Goal: Task Accomplishment & Management: Manage account settings

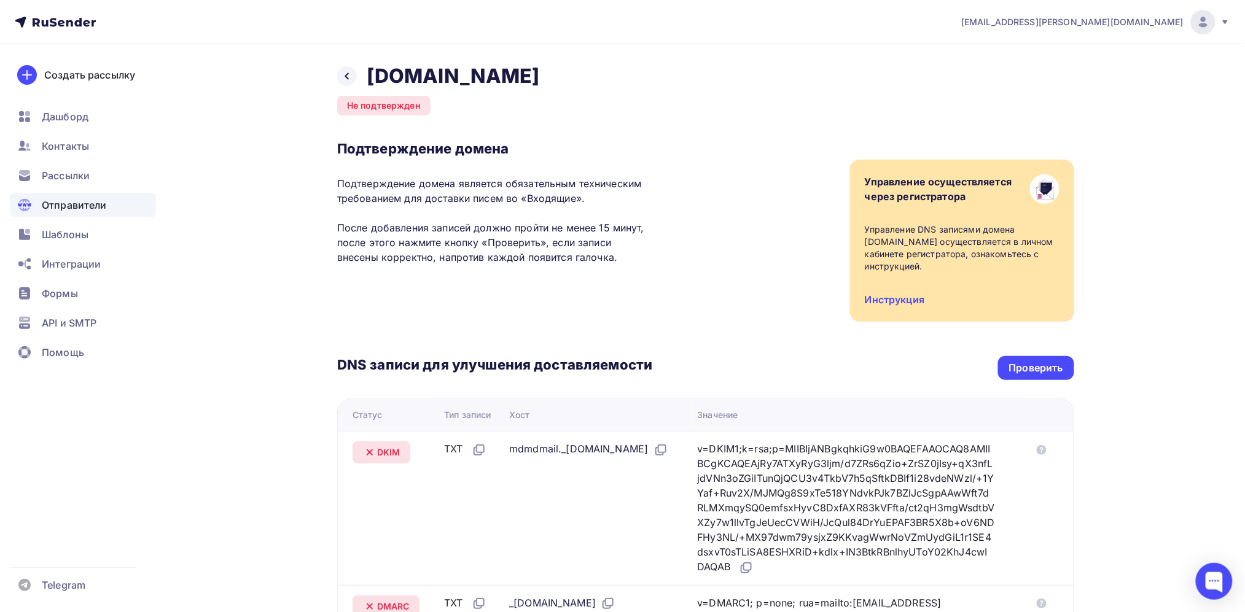
click at [490, 79] on h2 "[DOMAIN_NAME]" at bounding box center [453, 76] width 173 height 25
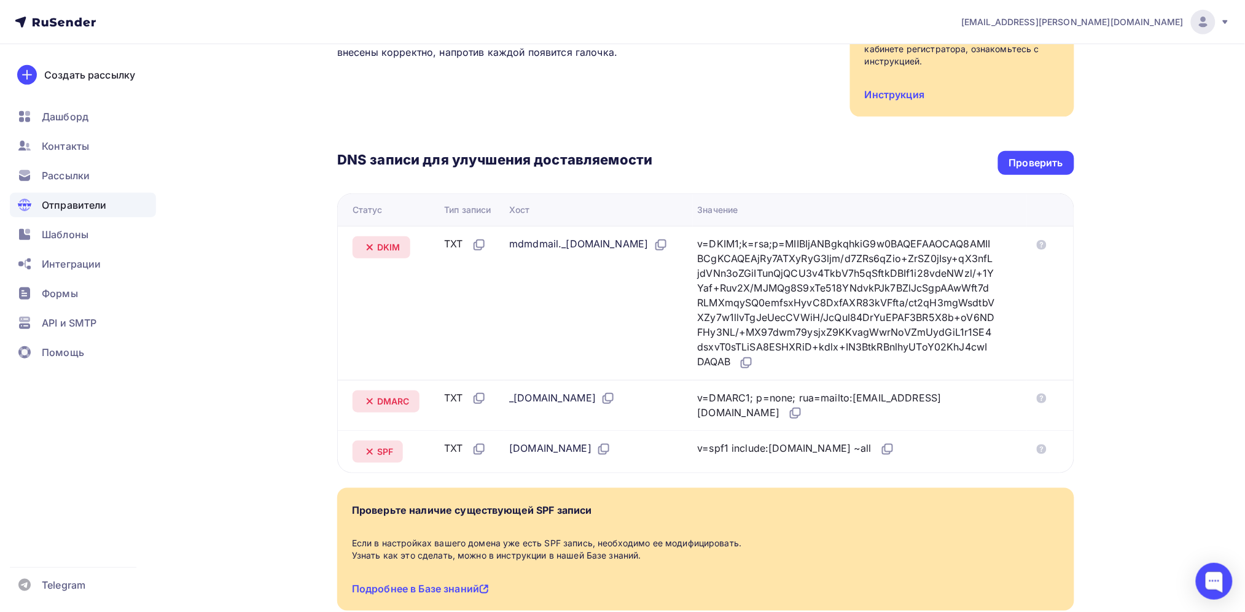
scroll to position [206, 0]
click at [1025, 153] on div "Проверить" at bounding box center [1036, 162] width 76 height 24
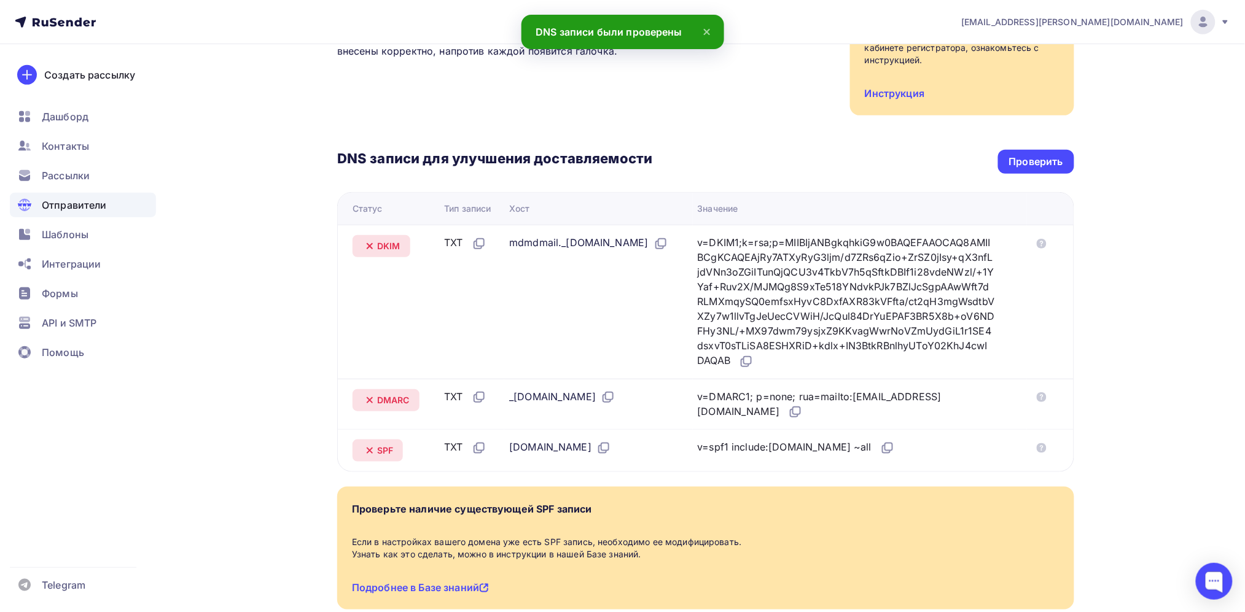
scroll to position [0, 0]
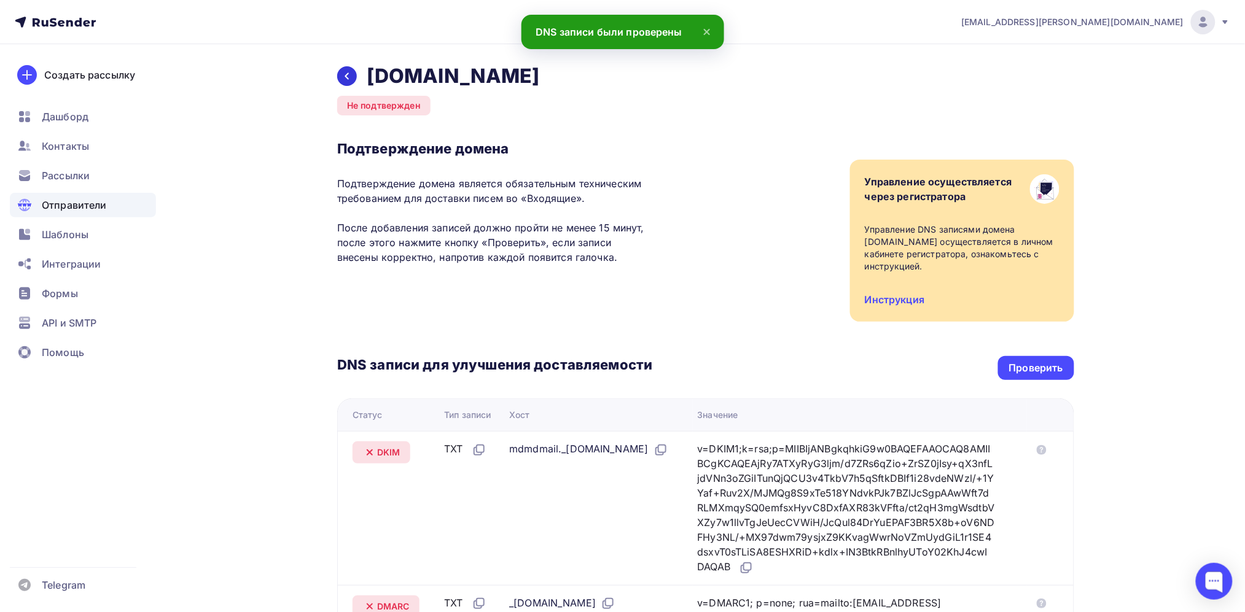
click at [349, 77] on icon at bounding box center [347, 76] width 10 height 10
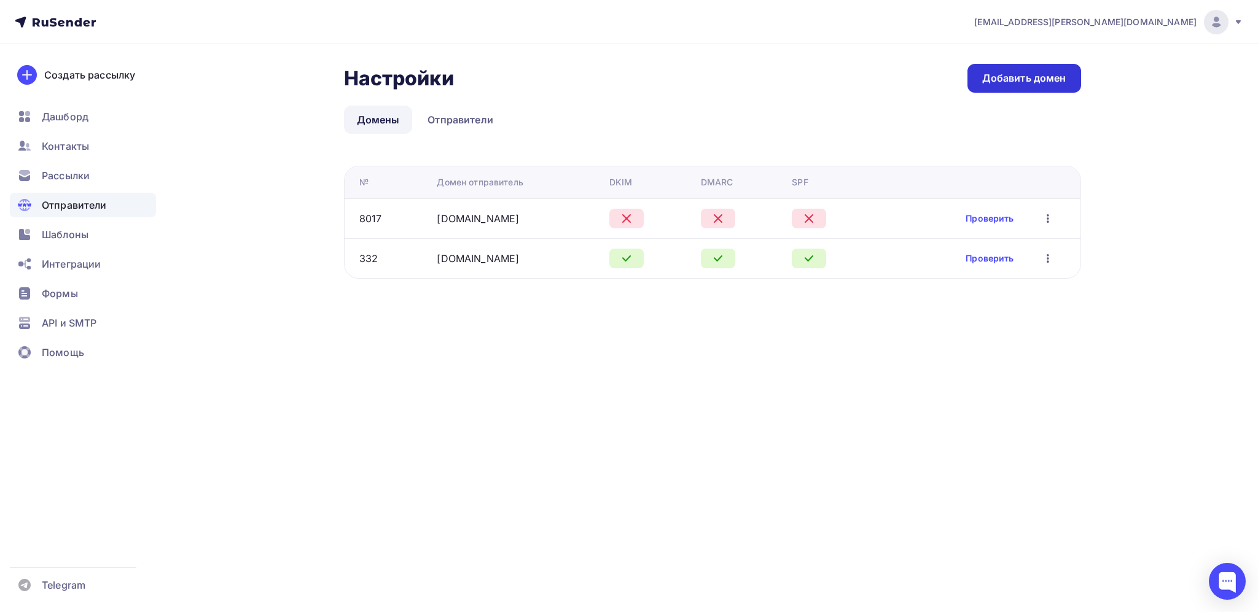
click at [978, 80] on link "Добавить домен" at bounding box center [1024, 78] width 114 height 29
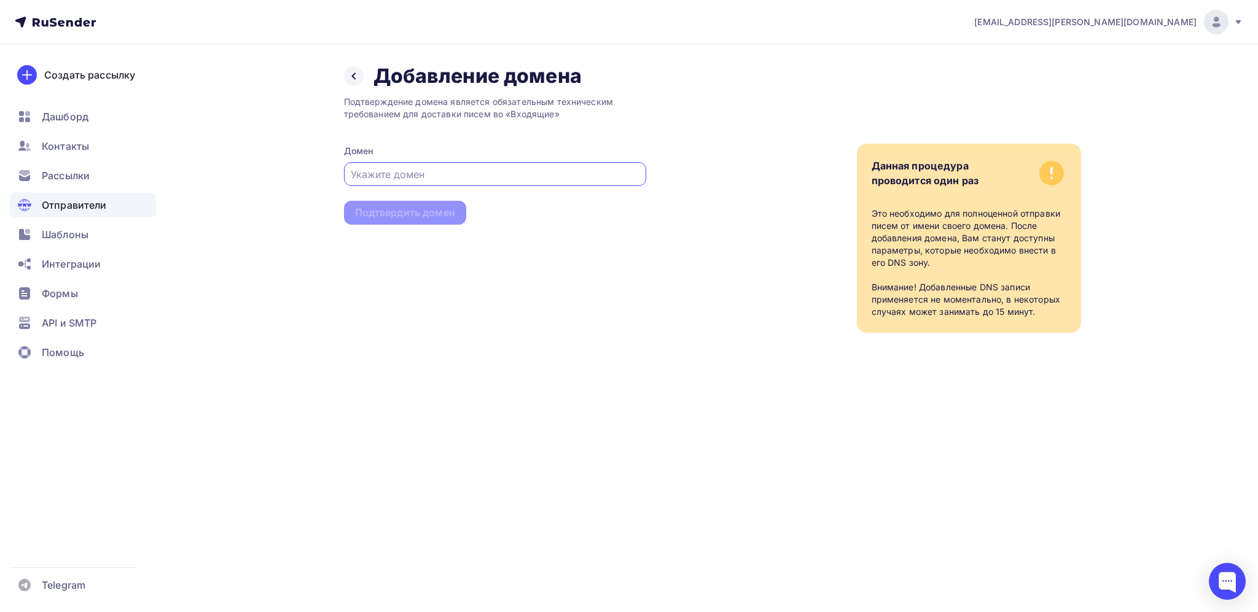
paste input "[DOMAIN_NAME]"
type input "[DOMAIN_NAME]"
click at [399, 208] on div "Подтвердить домен" at bounding box center [405, 213] width 100 height 14
click at [440, 214] on div "Подтвердить домен" at bounding box center [405, 213] width 100 height 14
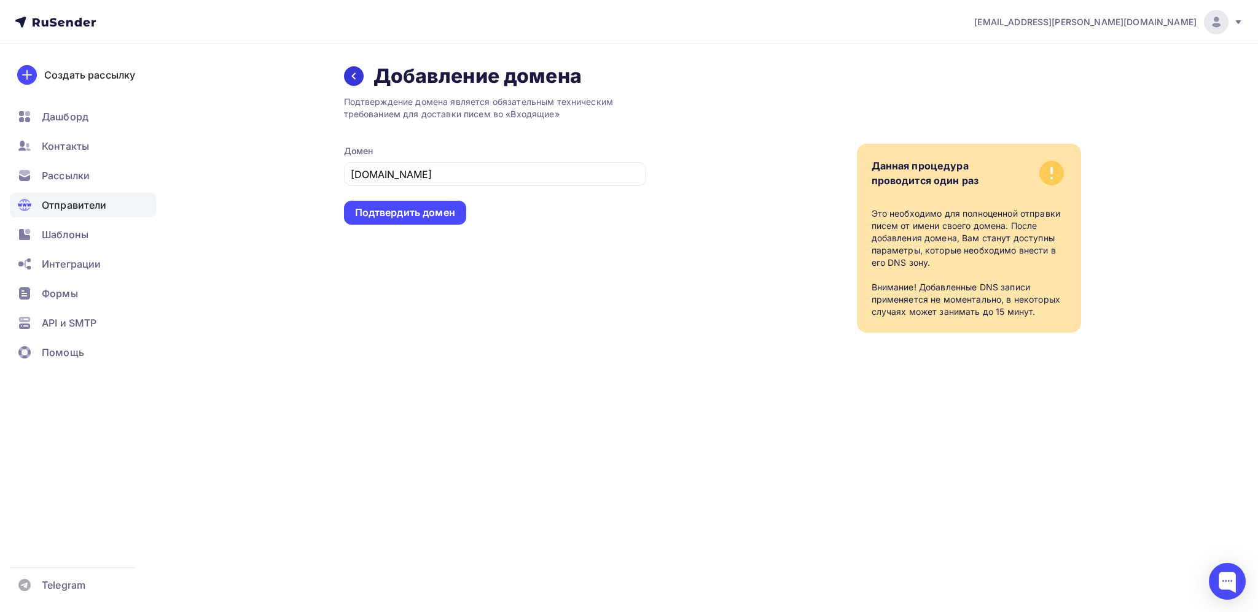
click at [349, 77] on icon at bounding box center [354, 76] width 10 height 10
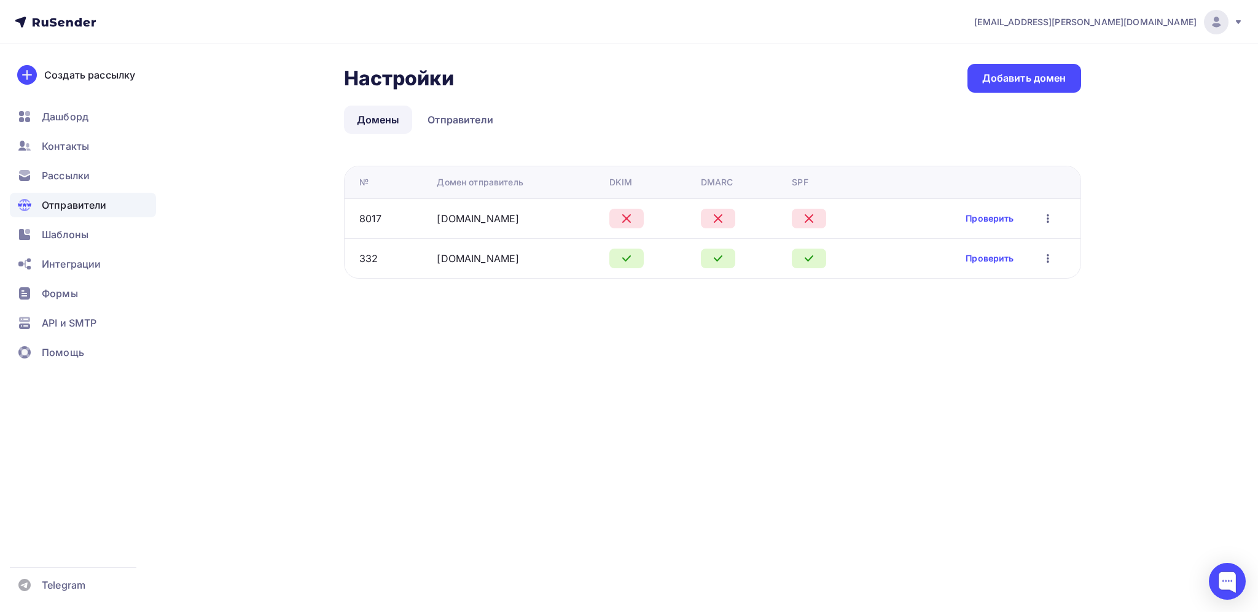
click at [1050, 214] on icon "button" at bounding box center [1048, 218] width 15 height 15
click at [994, 248] on div "Редактировать" at bounding box center [988, 250] width 118 height 15
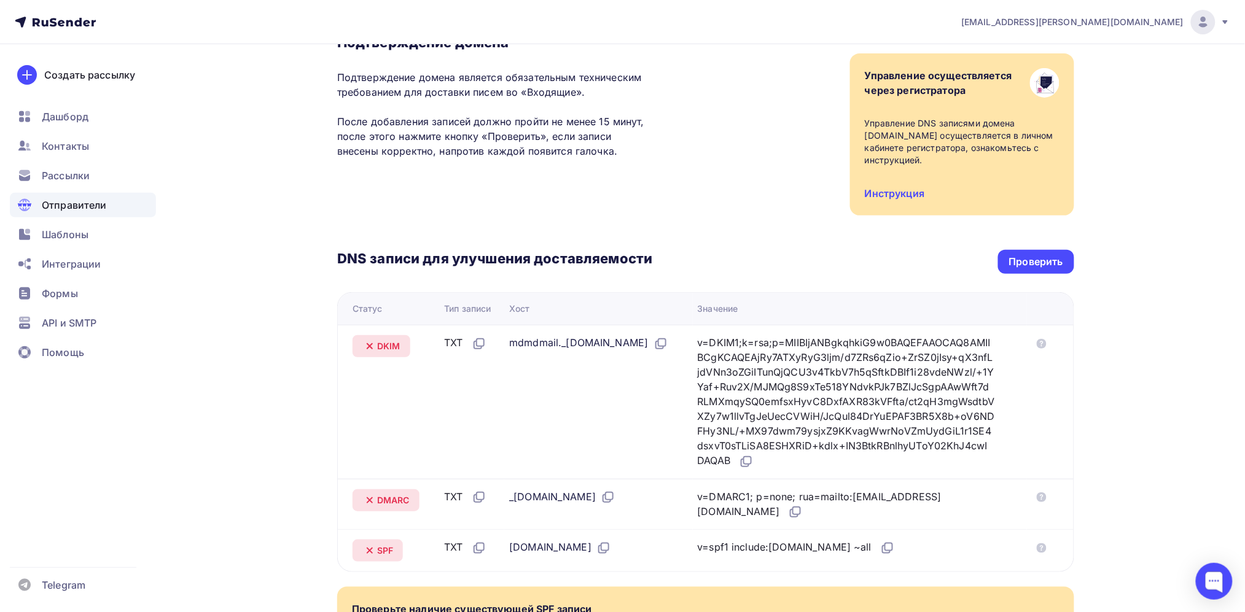
scroll to position [122, 0]
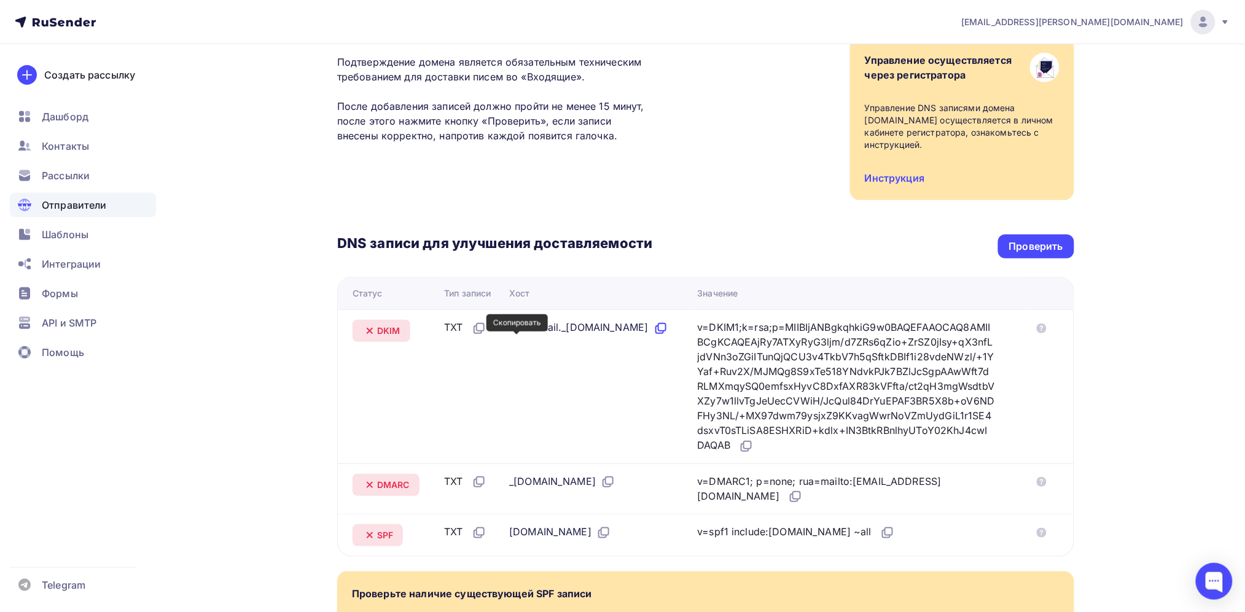
click at [654, 336] on icon at bounding box center [661, 328] width 15 height 15
click at [754, 447] on icon at bounding box center [746, 446] width 15 height 15
click at [1042, 235] on div "Проверить" at bounding box center [1036, 247] width 76 height 24
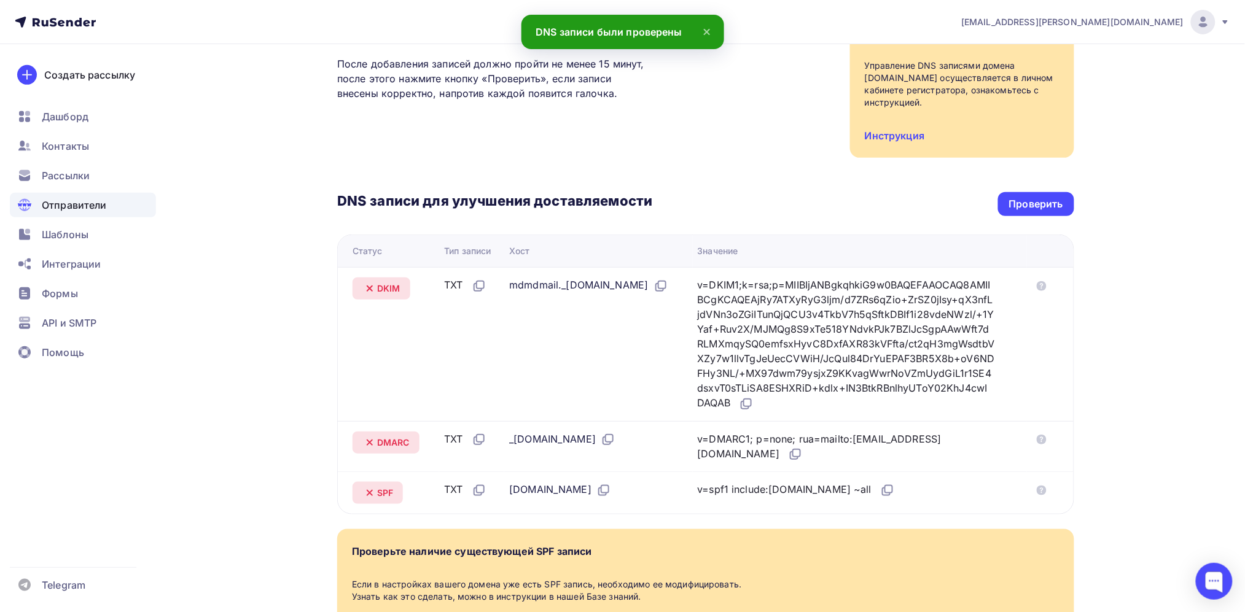
scroll to position [165, 0]
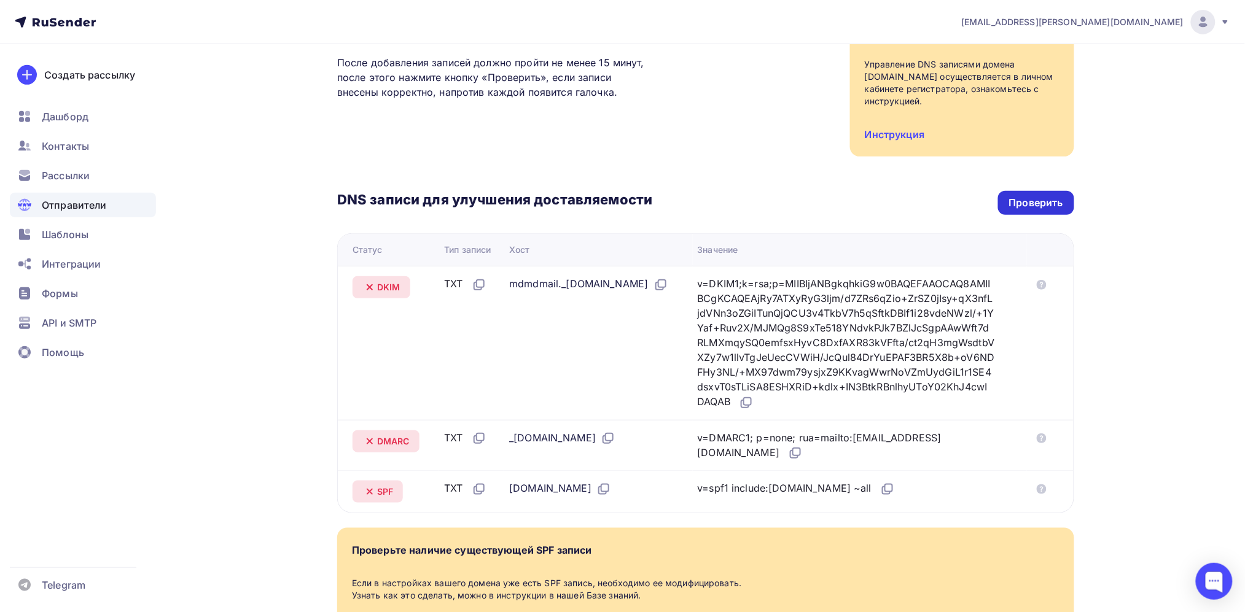
click at [1047, 203] on div "Проверить" at bounding box center [1036, 203] width 54 height 14
click at [905, 135] on link "Инструкция" at bounding box center [895, 134] width 60 height 12
click at [1048, 207] on div "Проверить" at bounding box center [1036, 203] width 54 height 14
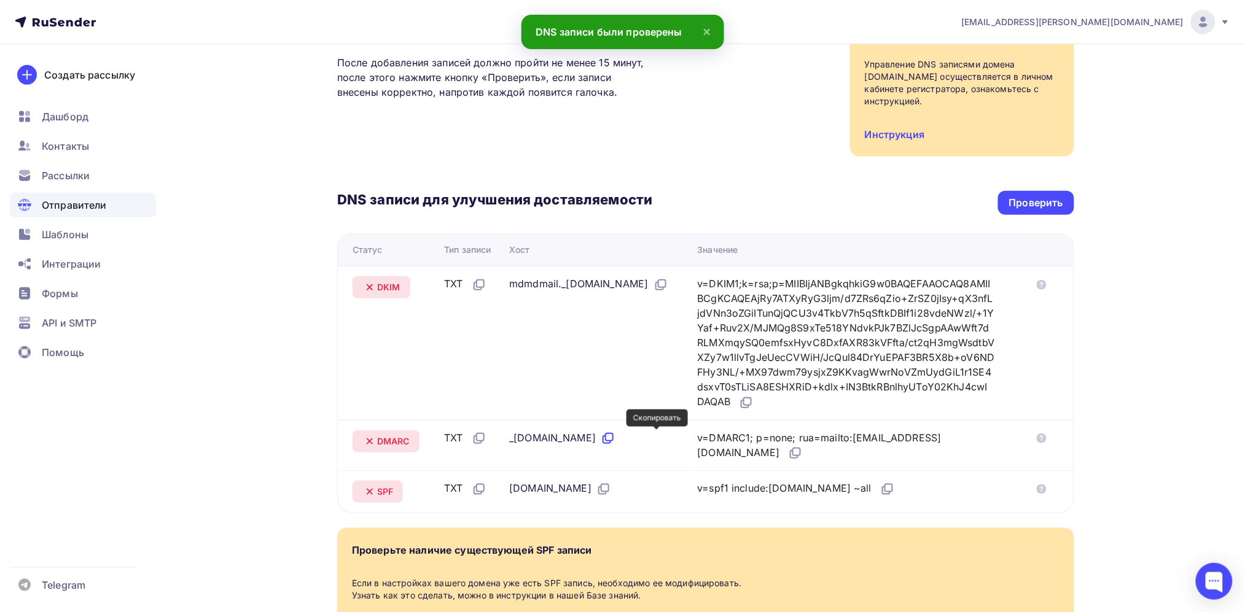
click at [615, 435] on icon at bounding box center [608, 438] width 15 height 15
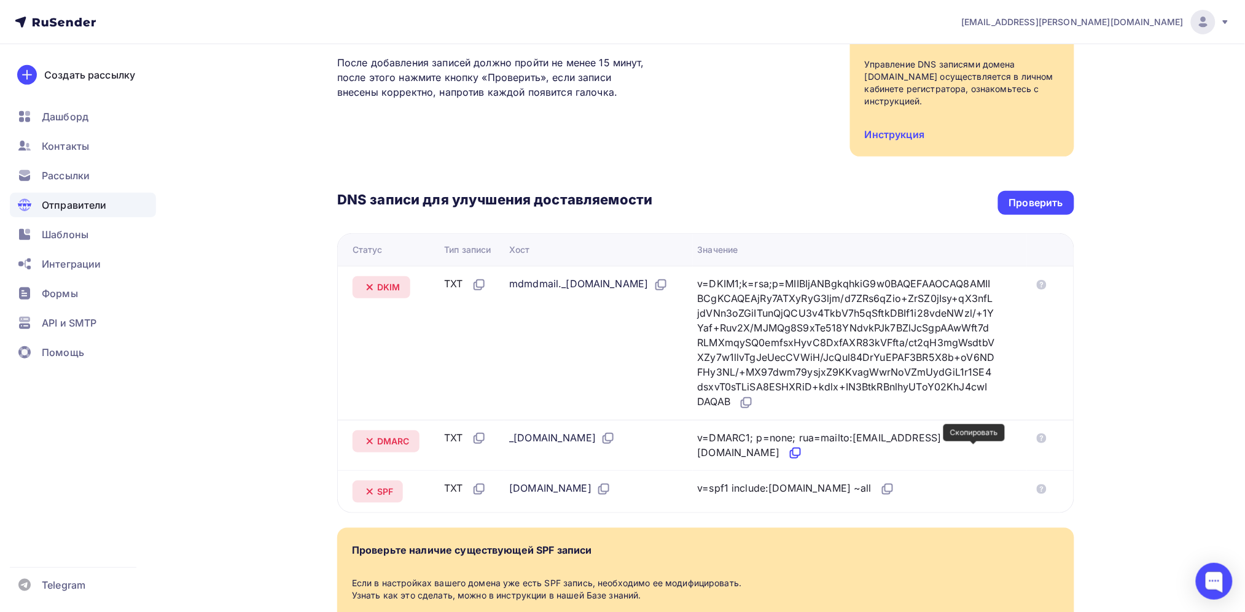
click at [803, 454] on icon at bounding box center [795, 453] width 15 height 15
click at [1019, 201] on div "Проверить" at bounding box center [1036, 203] width 54 height 14
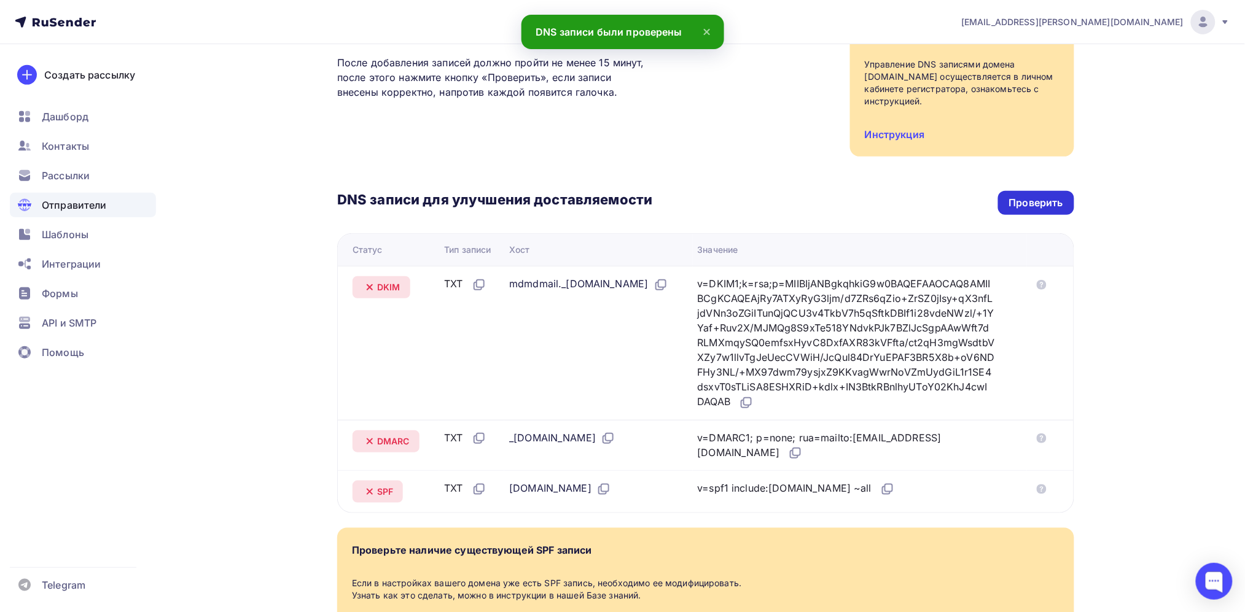
click at [1019, 201] on div "Проверить" at bounding box center [1036, 203] width 54 height 14
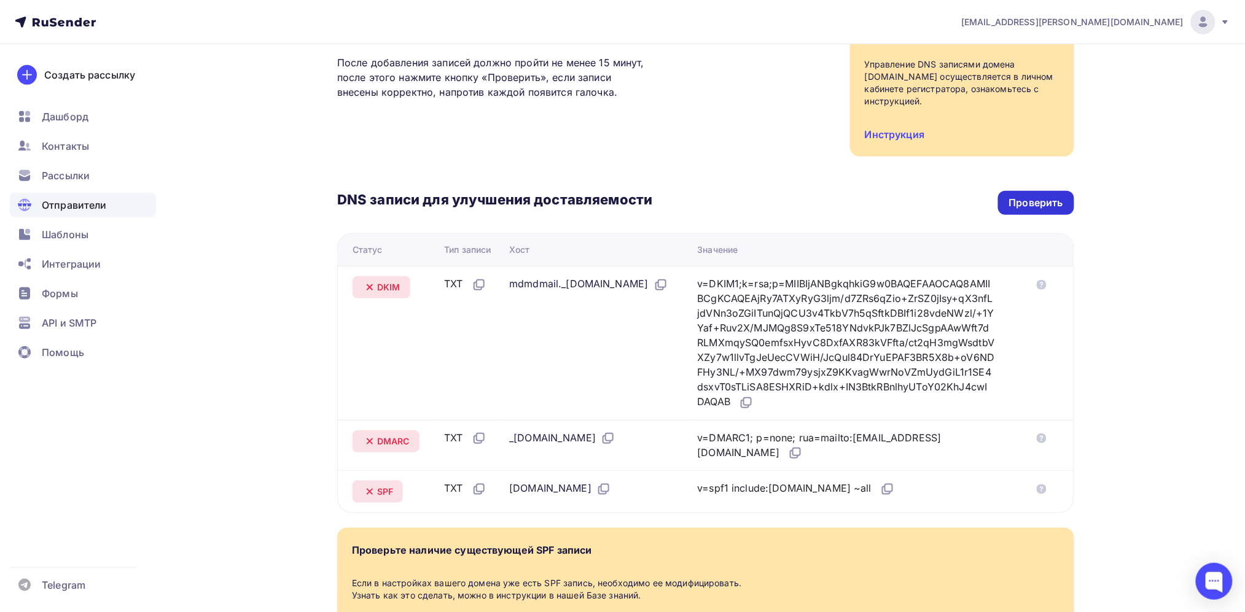
click at [1057, 208] on div "Проверить" at bounding box center [1036, 203] width 54 height 14
click at [1025, 193] on div "Проверить" at bounding box center [1036, 203] width 76 height 24
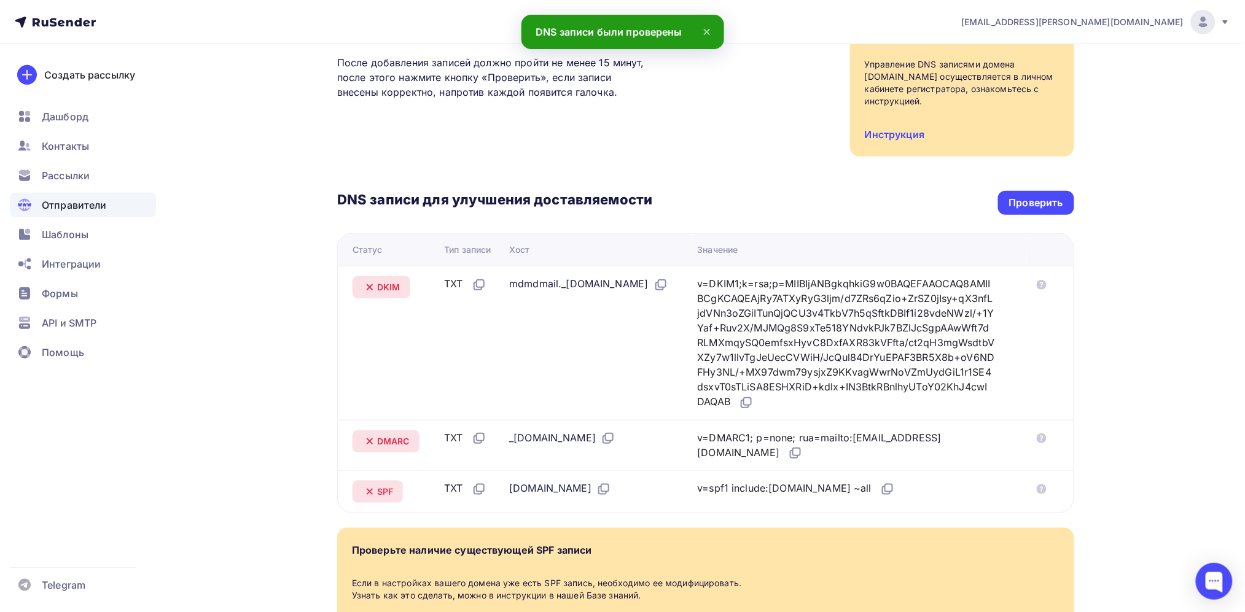
scroll to position [246, 0]
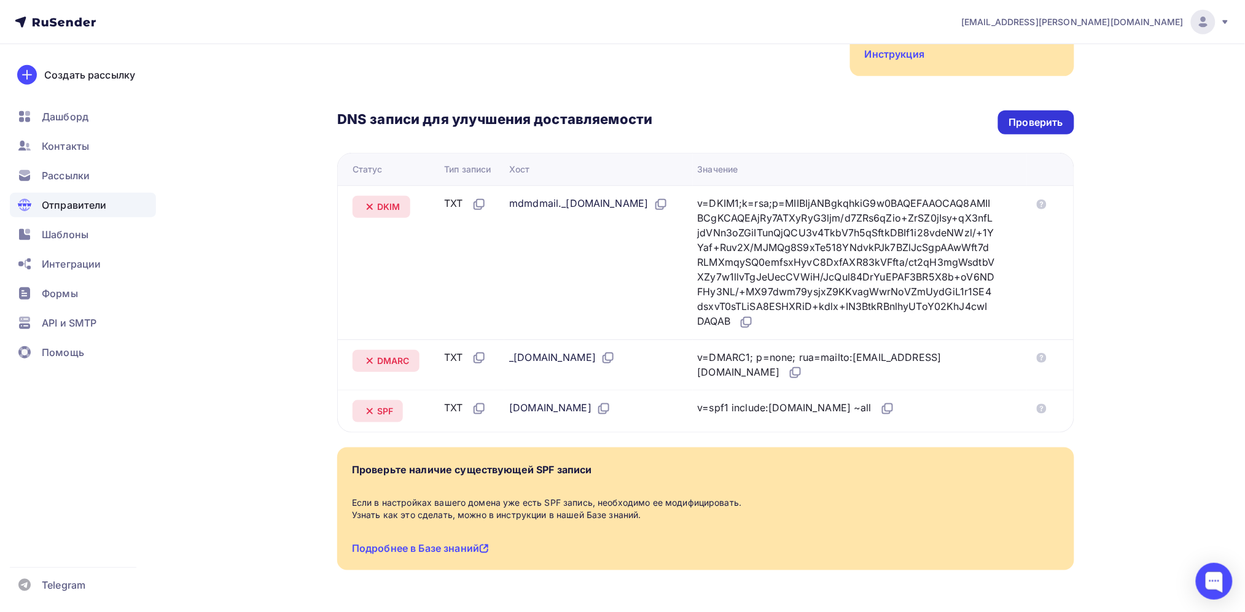
click at [1055, 117] on div "Проверить" at bounding box center [1036, 122] width 54 height 14
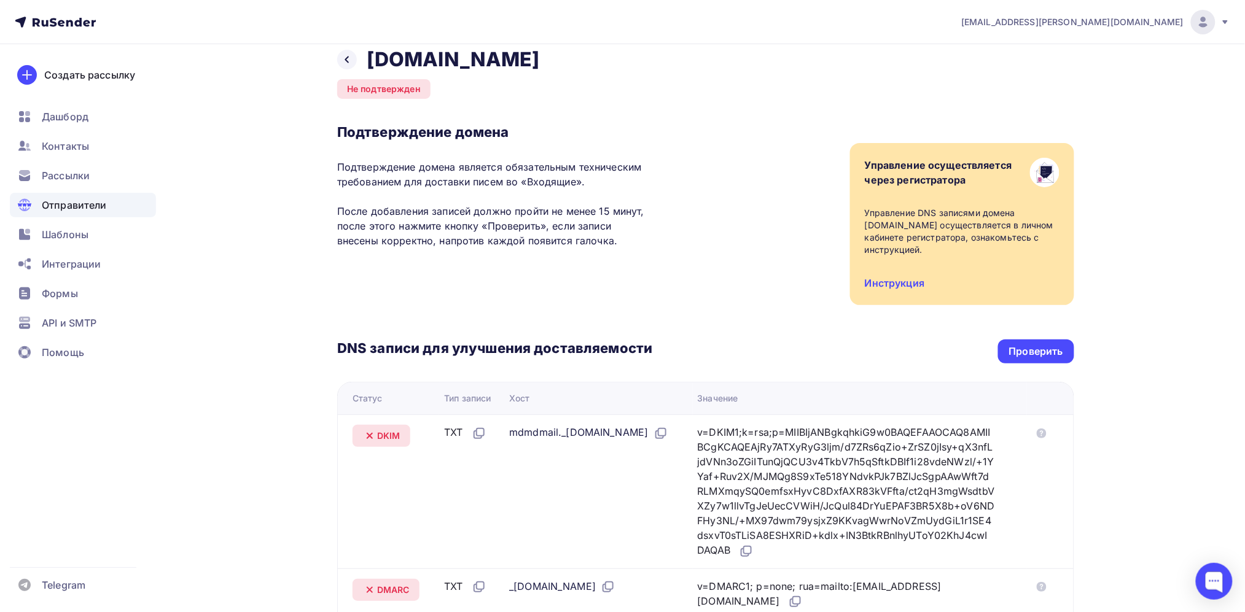
scroll to position [14, 0]
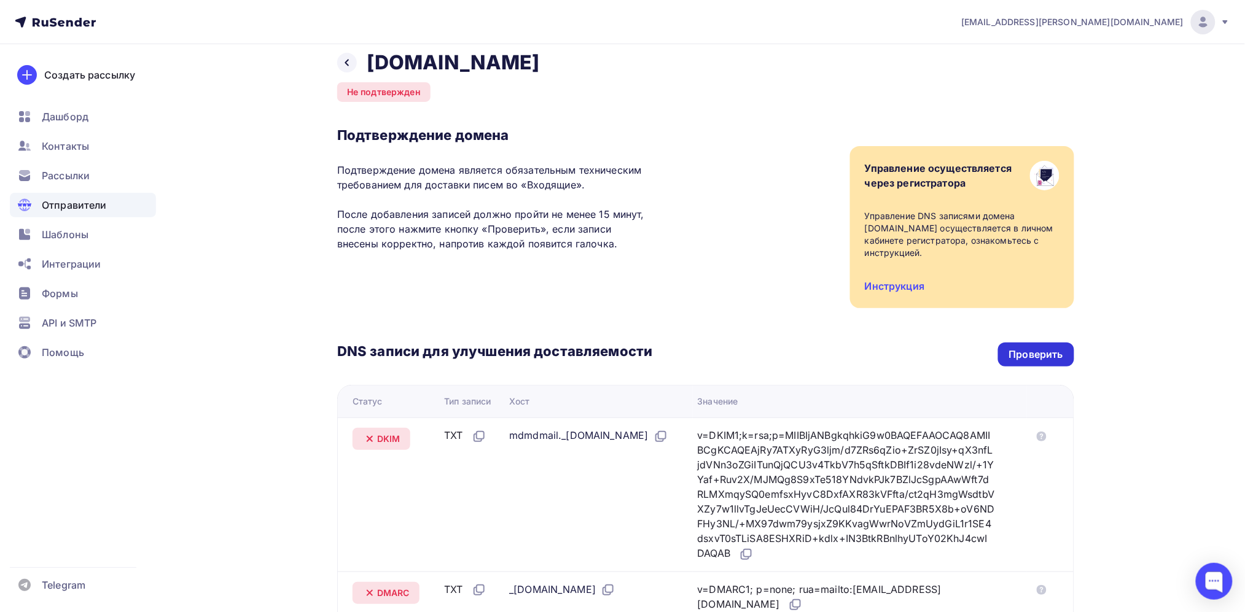
click at [1044, 361] on div "Проверить" at bounding box center [1036, 355] width 54 height 14
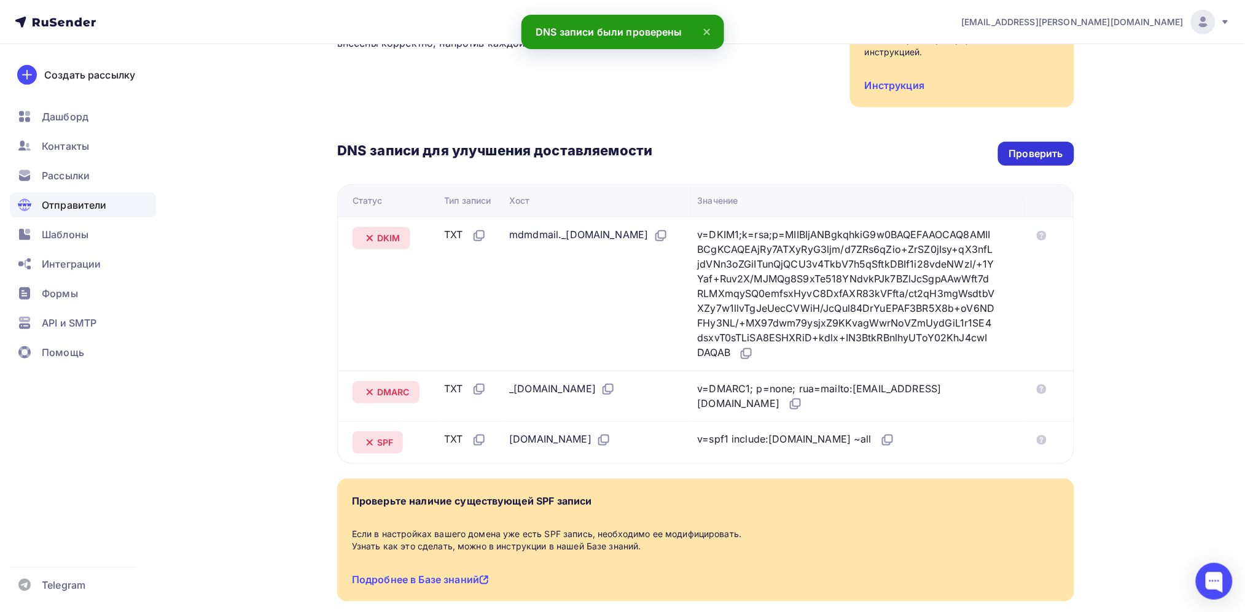
scroll to position [216, 0]
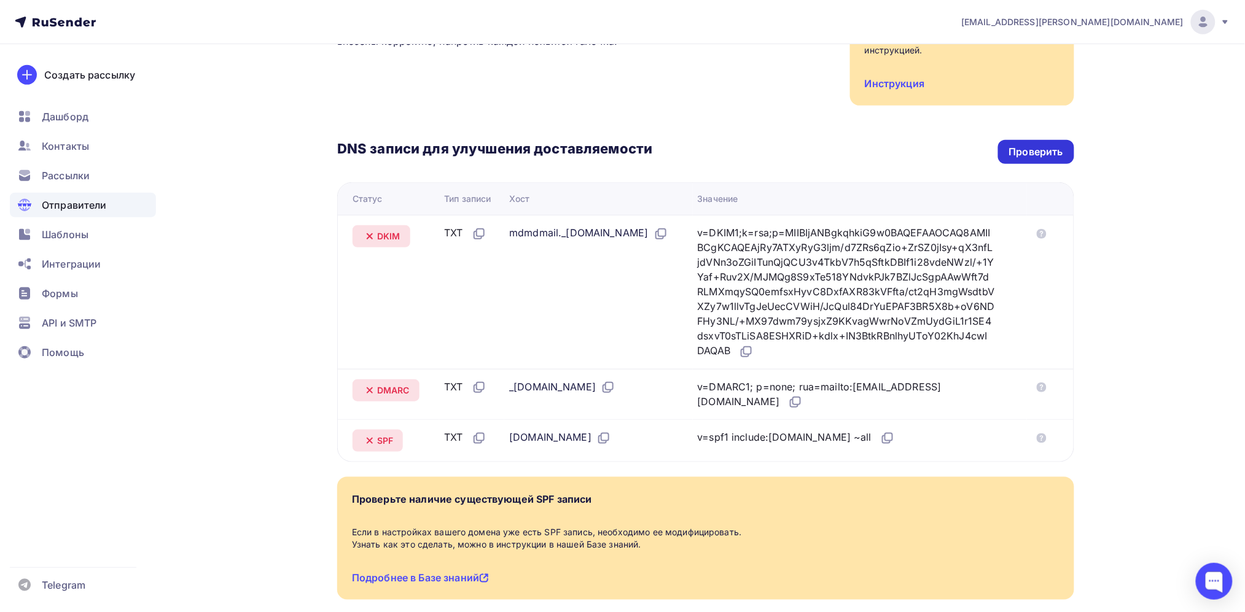
click at [1036, 154] on div "Проверить" at bounding box center [1036, 152] width 54 height 14
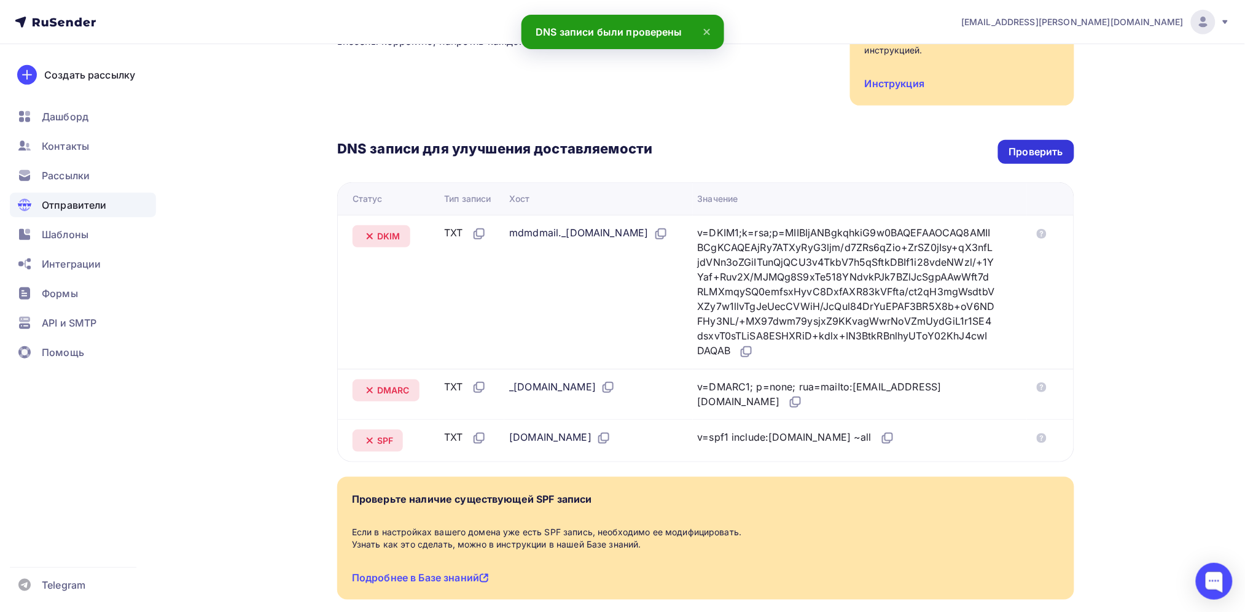
click at [1036, 154] on div "Проверить" at bounding box center [1036, 152] width 54 height 14
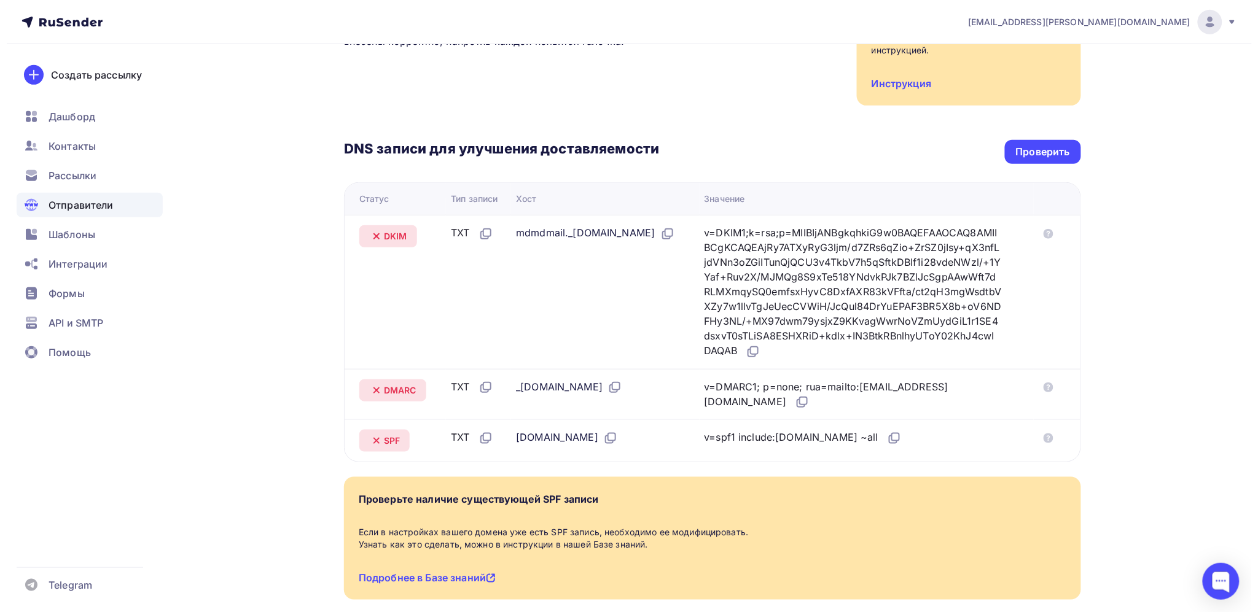
scroll to position [0, 0]
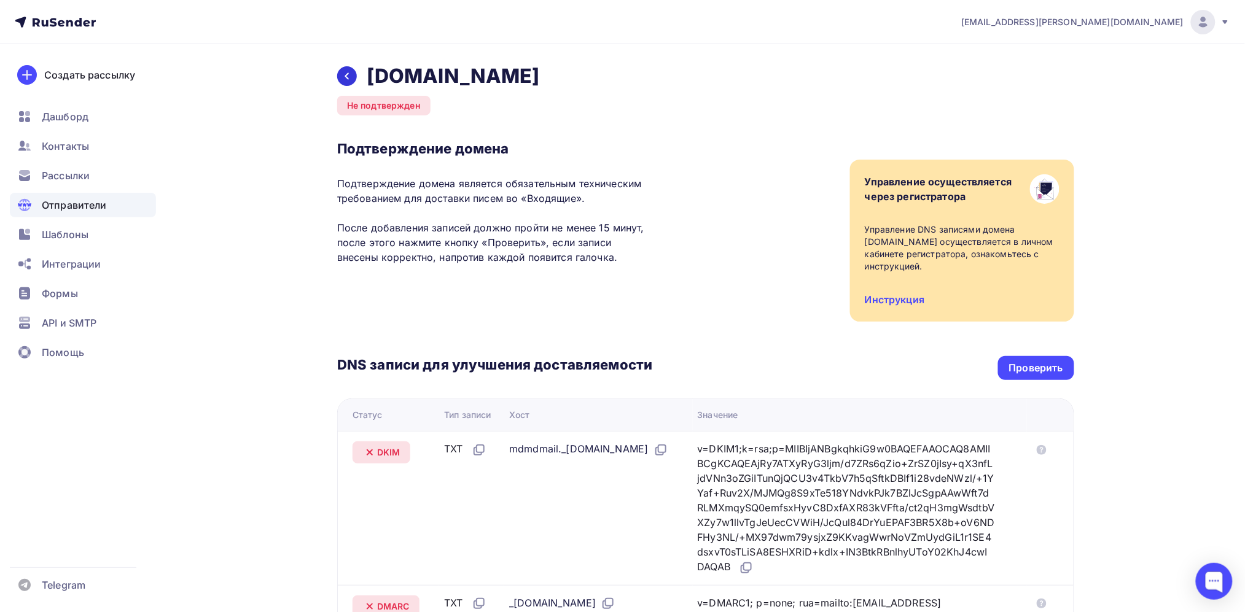
click at [351, 75] on icon at bounding box center [347, 76] width 10 height 10
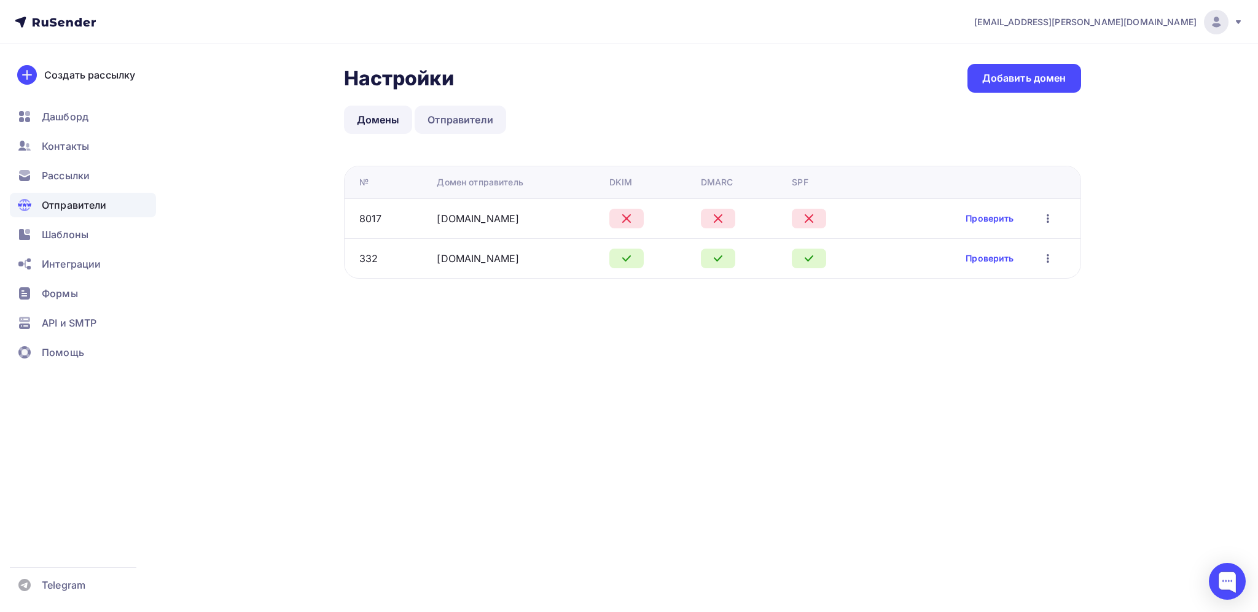
click at [470, 123] on link "Отправители" at bounding box center [461, 120] width 92 height 28
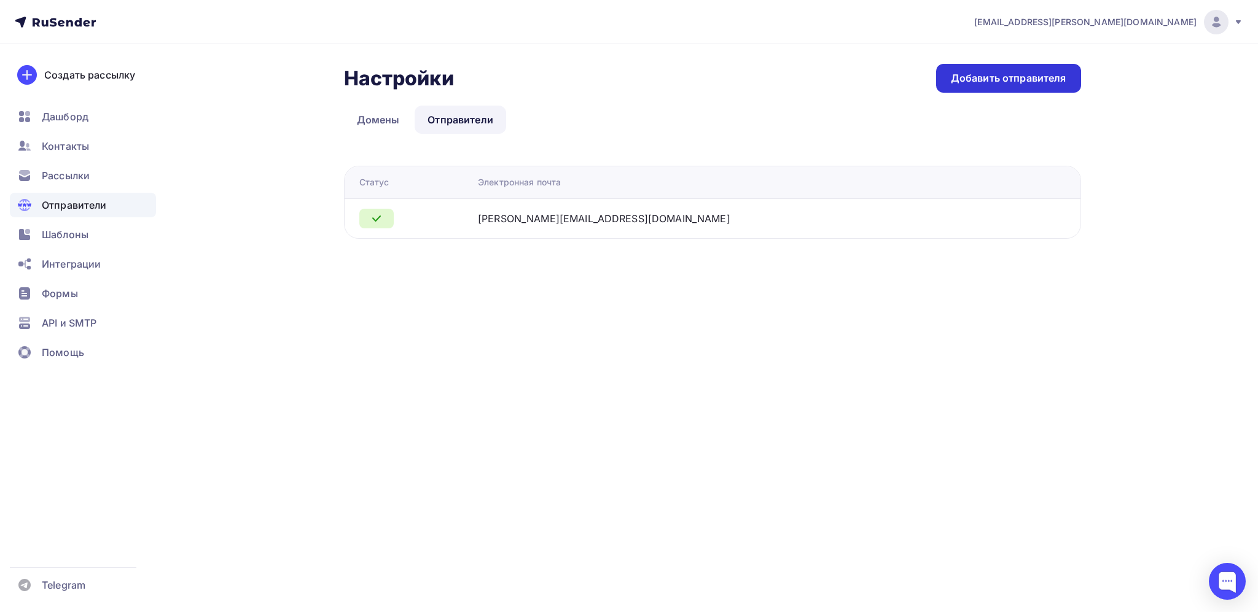
click at [985, 86] on div "Добавить отправителя" at bounding box center [1008, 78] width 145 height 29
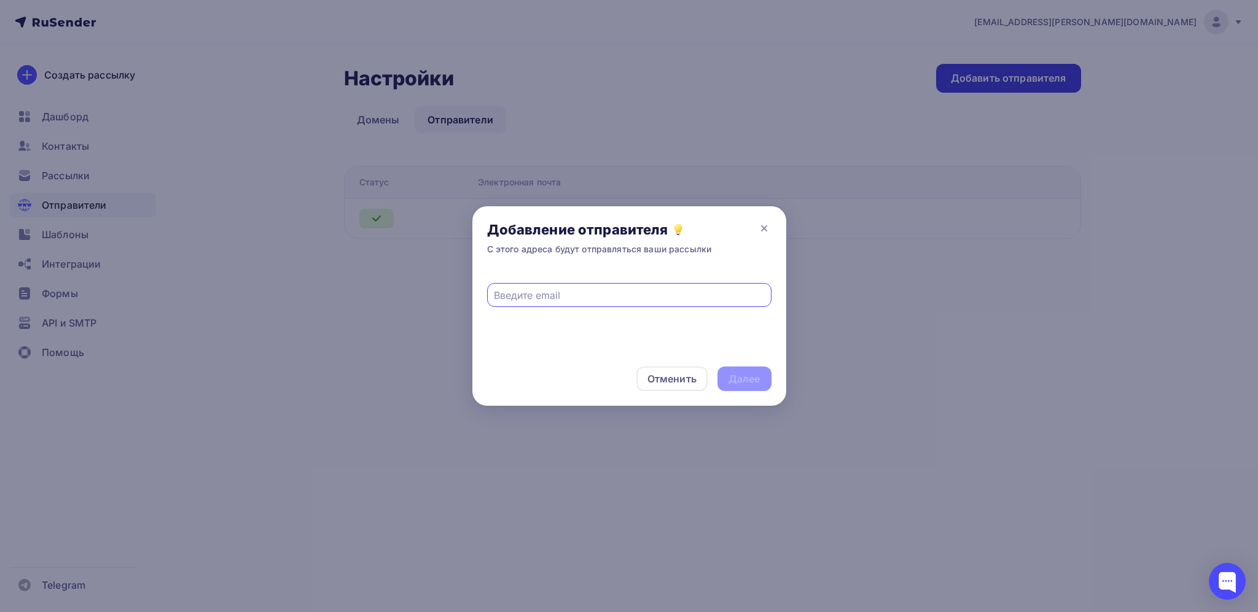
paste input "[PERSON_NAME][EMAIL_ADDRESS][DOMAIN_NAME]"
type input "[PERSON_NAME][EMAIL_ADDRESS][DOMAIN_NAME]"
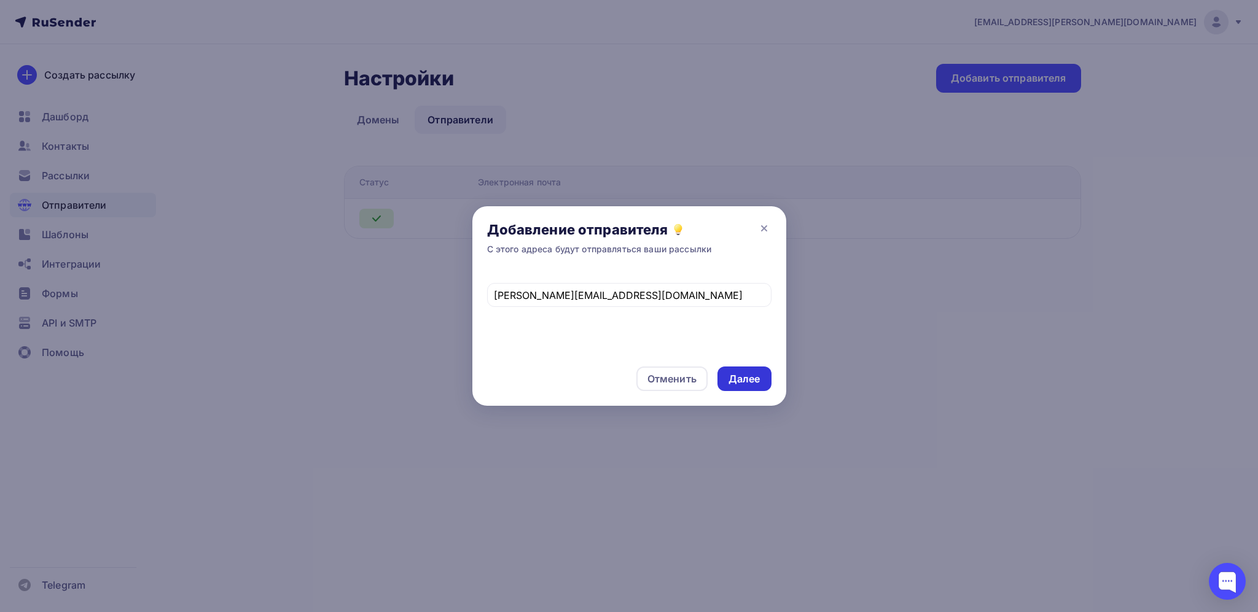
click at [750, 380] on div "Далее" at bounding box center [744, 379] width 32 height 14
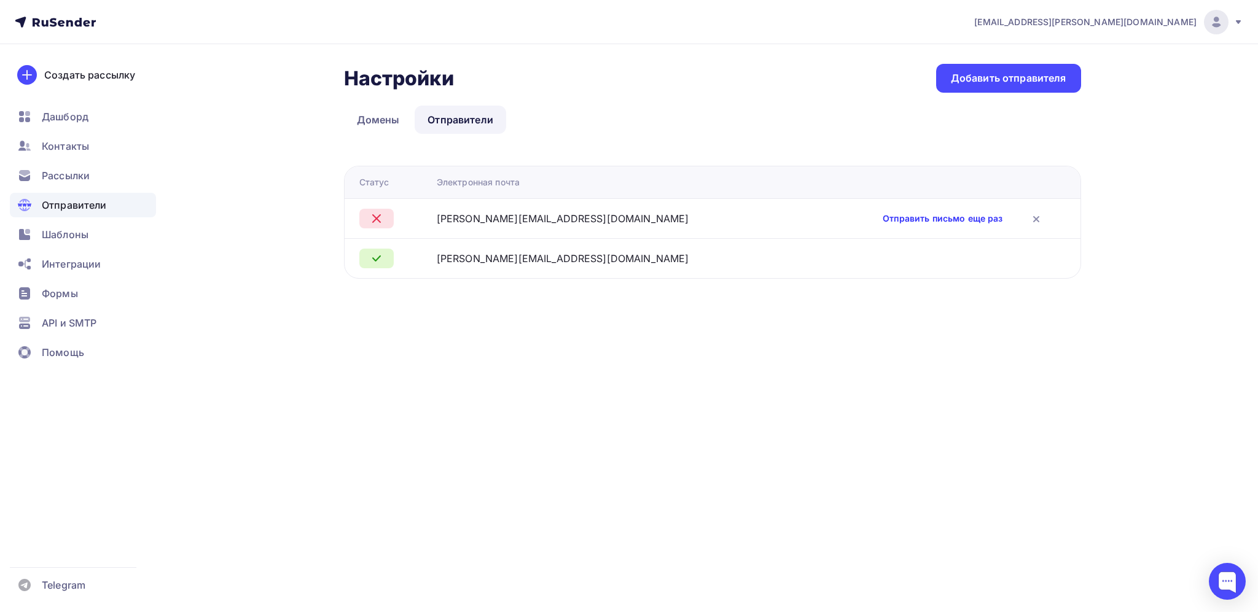
click at [905, 217] on link "Отправить письмо еще раз" at bounding box center [943, 219] width 120 height 12
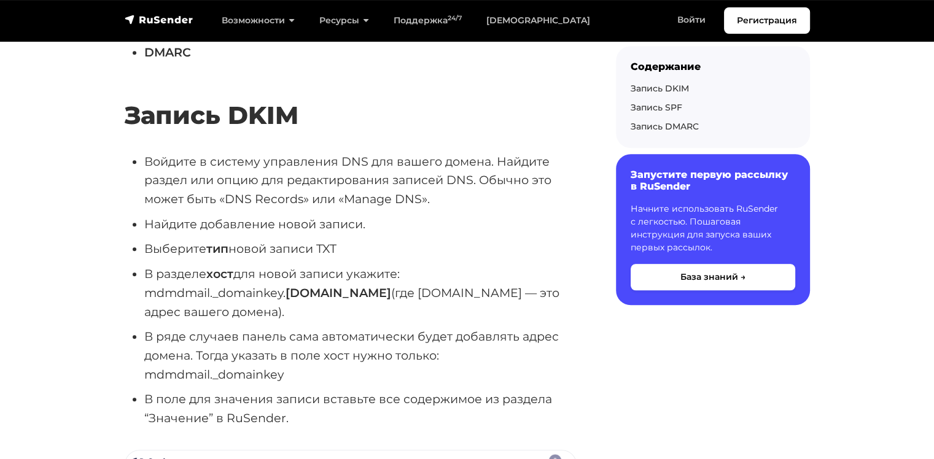
scroll to position [819, 0]
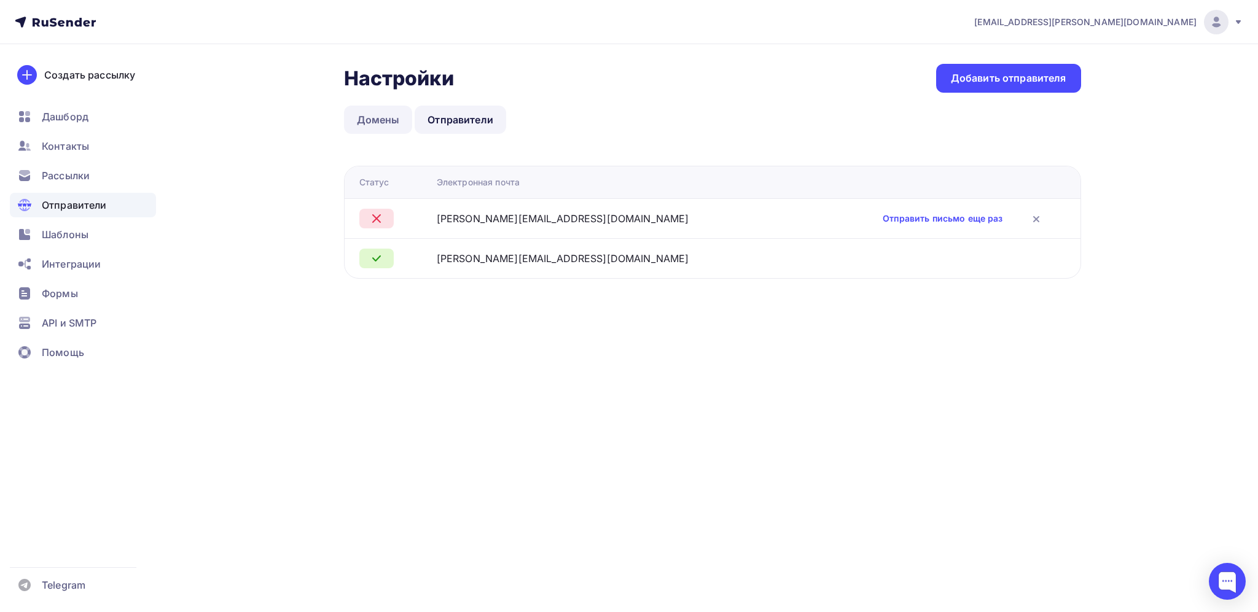
click at [373, 115] on link "Домены" at bounding box center [378, 120] width 69 height 28
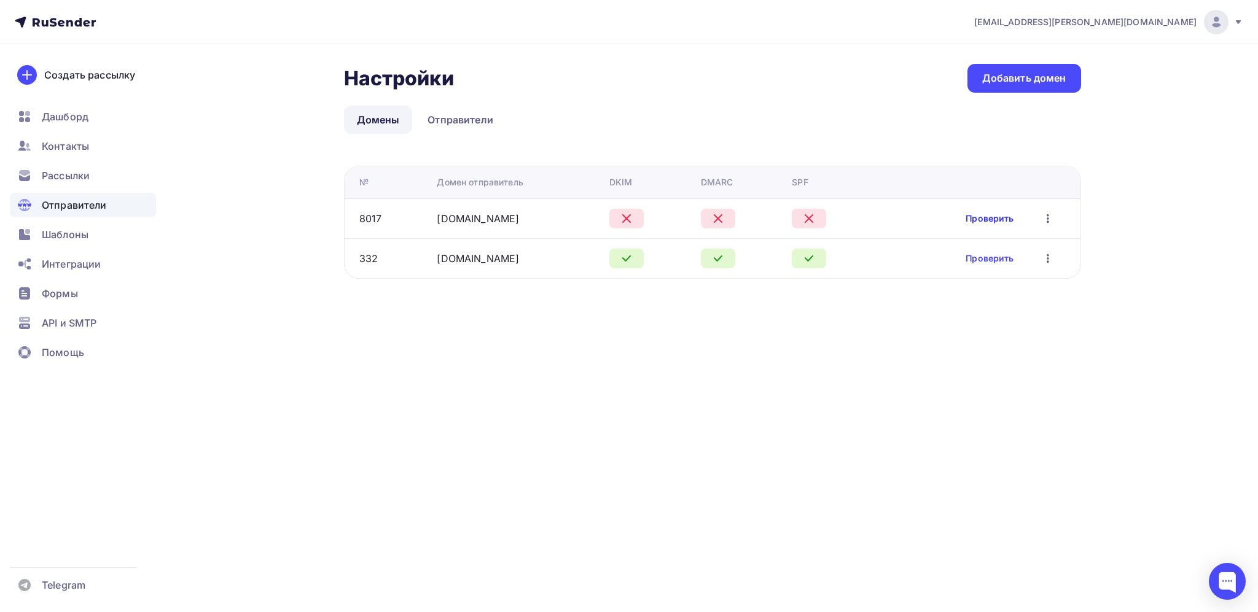
click at [983, 216] on link "Проверить" at bounding box center [990, 219] width 48 height 12
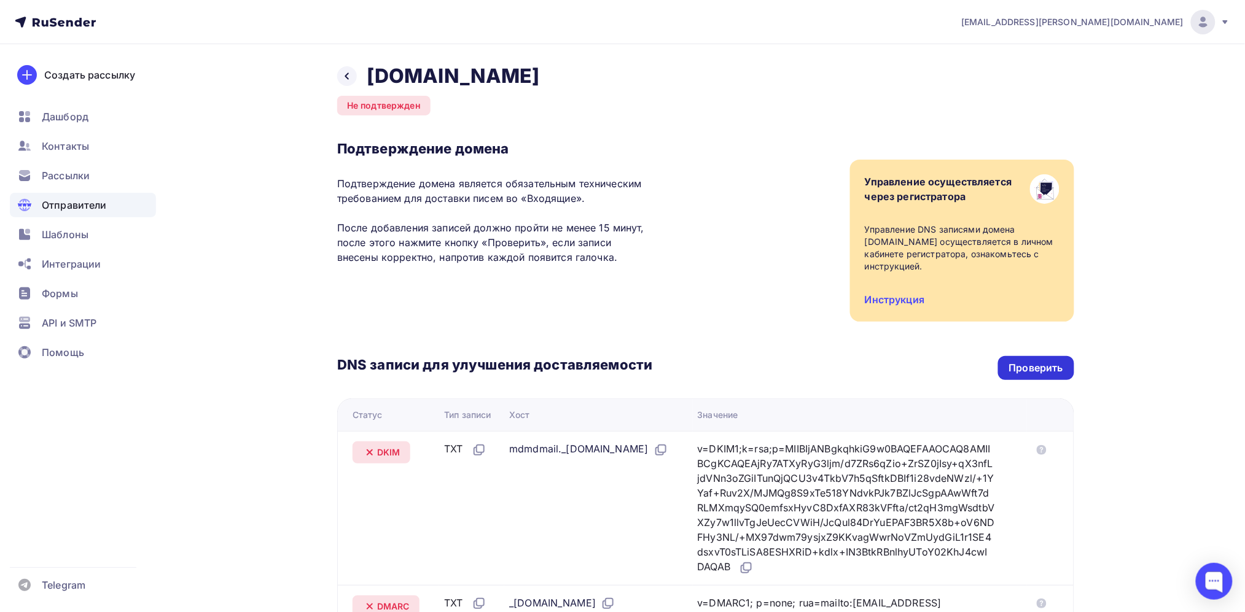
click at [1034, 365] on div "Проверить" at bounding box center [1036, 368] width 54 height 14
click at [1017, 370] on div "Проверить" at bounding box center [1036, 368] width 54 height 14
click at [90, 208] on span "Отправители" at bounding box center [74, 205] width 65 height 15
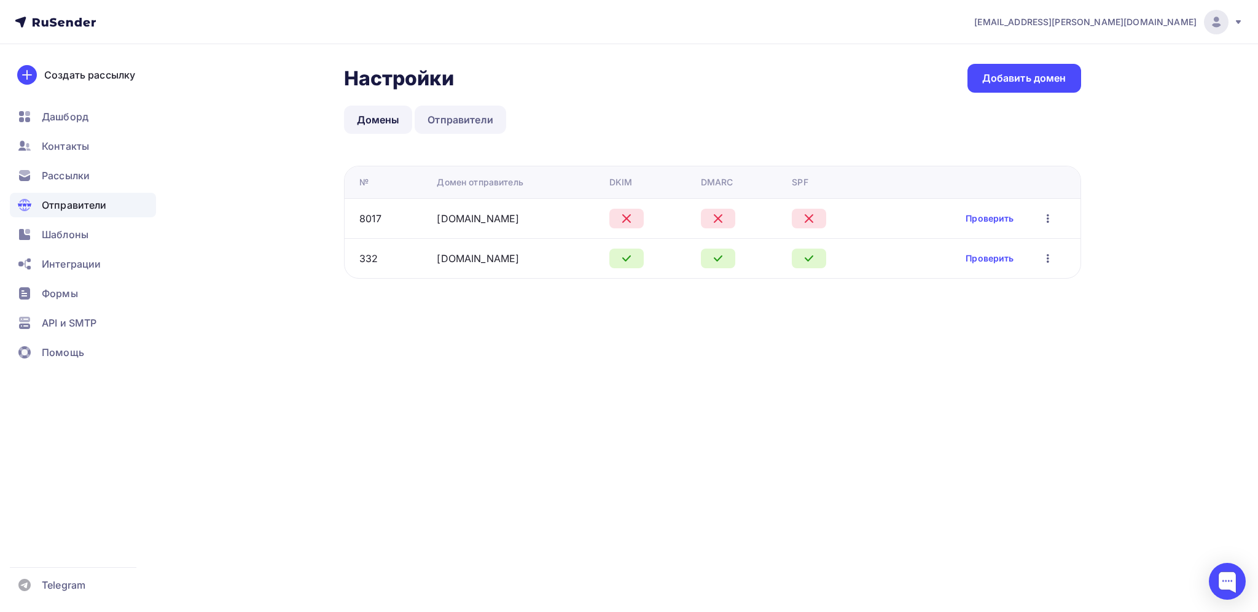
click at [464, 113] on link "Отправители" at bounding box center [461, 120] width 92 height 28
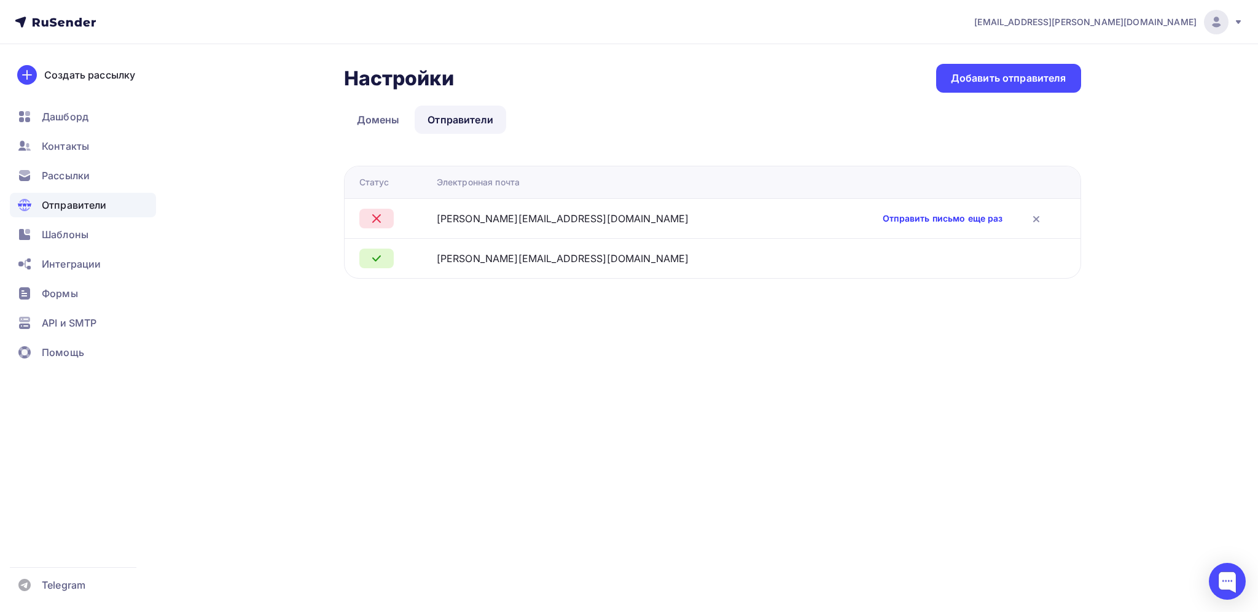
click at [932, 213] on link "Отправить письмо еще раз" at bounding box center [943, 219] width 120 height 12
